Goal: Information Seeking & Learning: Learn about a topic

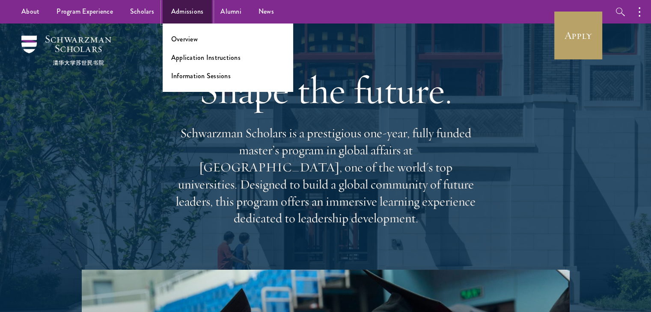
click at [184, 8] on link "Admissions" at bounding box center [188, 12] width 50 height 24
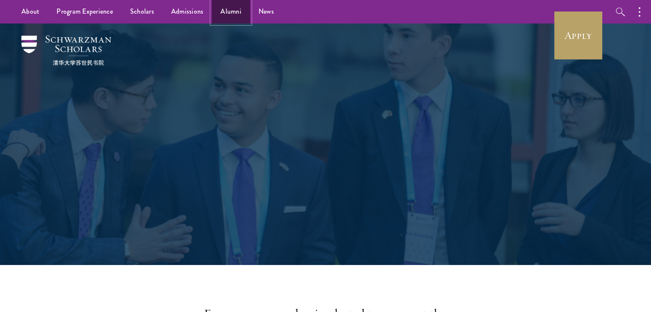
drag, startPoint x: 0, startPoint y: 0, endPoint x: 223, endPoint y: 15, distance: 223.8
click at [223, 15] on link "Alumni" at bounding box center [231, 12] width 38 height 24
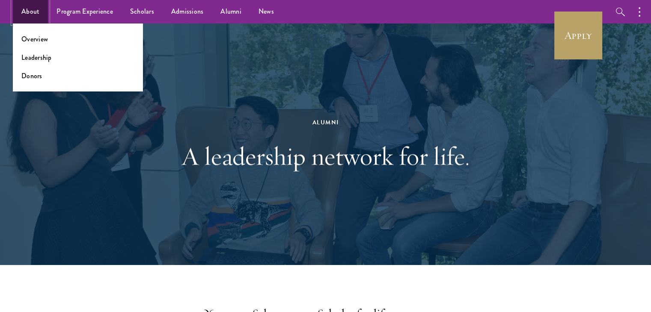
click at [23, 11] on link "About" at bounding box center [30, 12] width 35 height 24
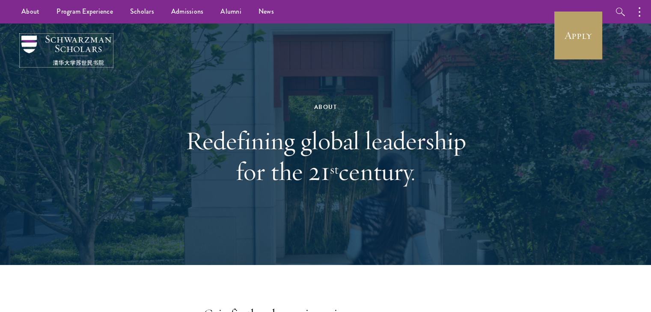
click at [72, 43] on img at bounding box center [66, 51] width 90 height 30
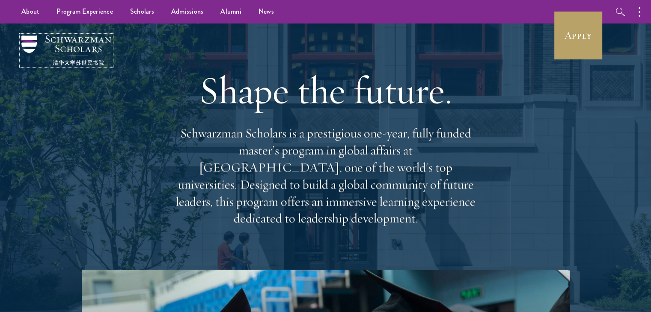
click at [72, 44] on img at bounding box center [66, 51] width 90 height 30
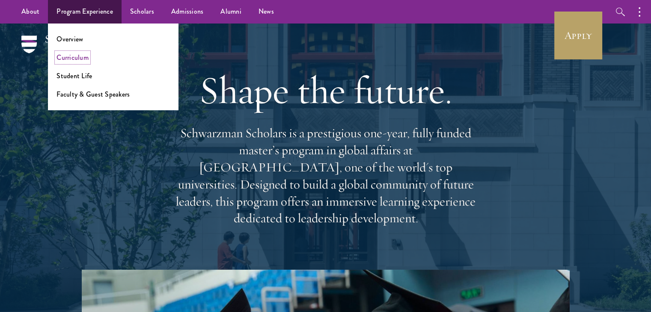
click at [77, 59] on link "Curriculum" at bounding box center [72, 58] width 32 height 10
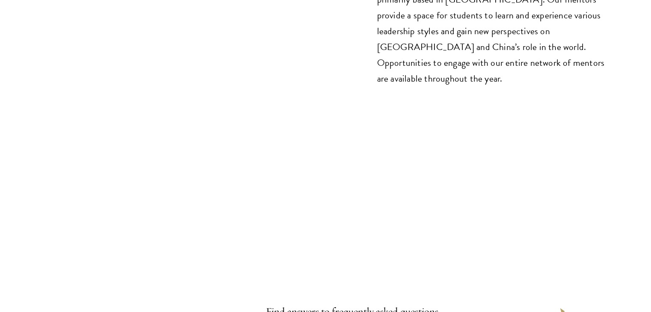
scroll to position [4791, 0]
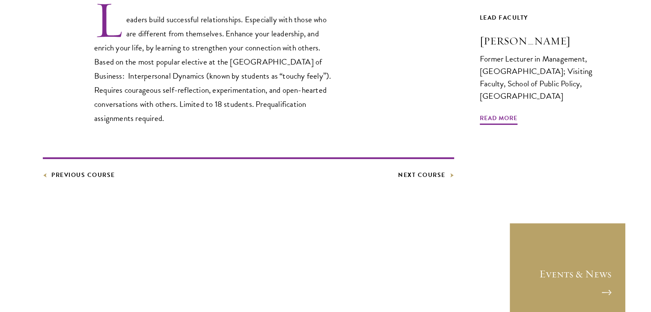
scroll to position [299, 0]
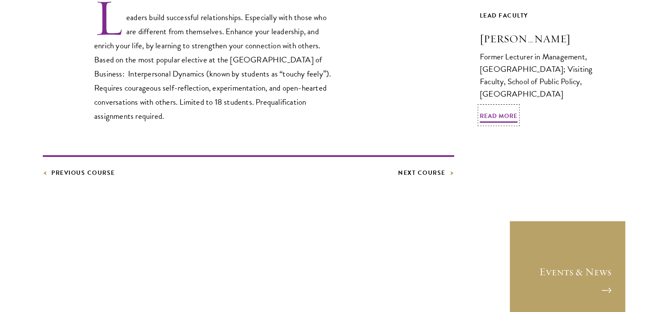
click at [512, 89] on div "Former Lecturer in Management, [GEOGRAPHIC_DATA]; Visiting Faculty, School of P…" at bounding box center [544, 75] width 128 height 50
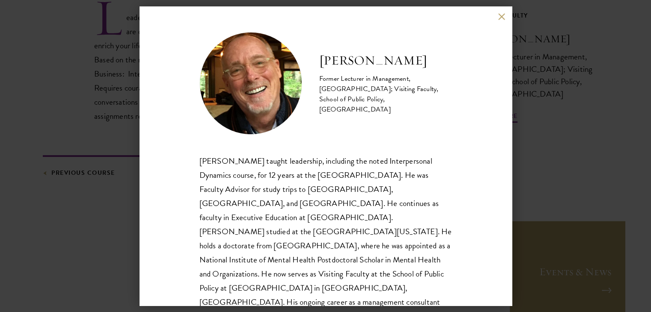
click at [501, 12] on div "[PERSON_NAME] Former Lecturer in Management, [GEOGRAPHIC_DATA]; Visiting Facult…" at bounding box center [325, 155] width 372 height 299
click at [501, 16] on button at bounding box center [501, 16] width 7 height 7
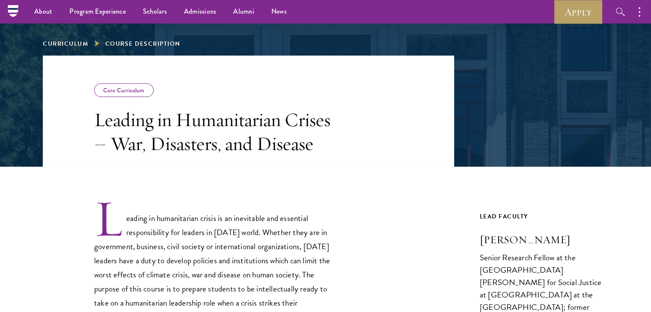
scroll to position [86, 0]
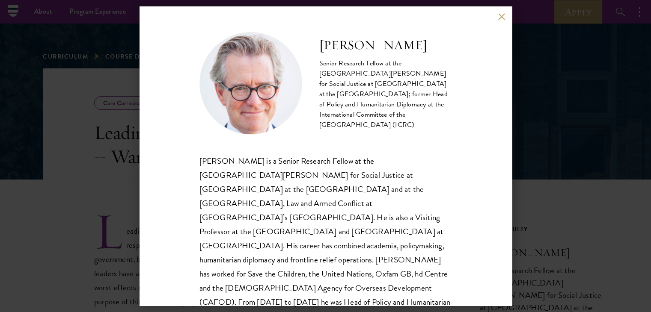
click at [498, 16] on button at bounding box center [501, 16] width 7 height 7
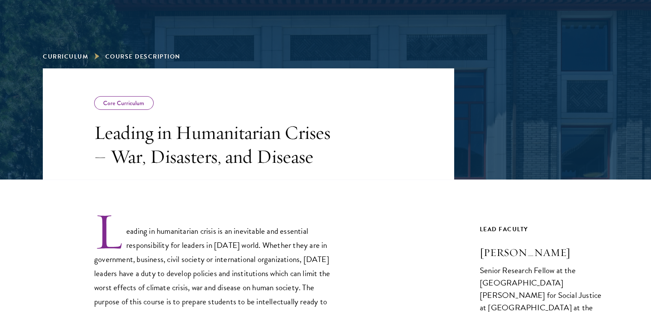
scroll to position [148, 0]
